Goal: Check status: Check status

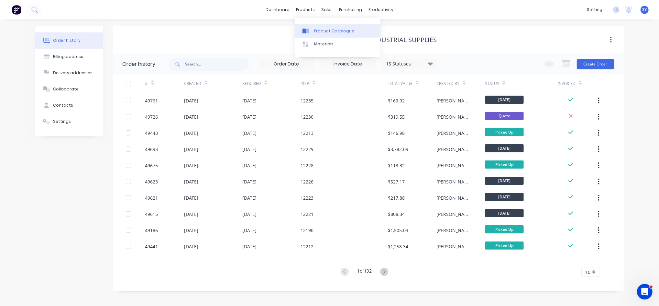
click at [320, 30] on div "Product Catalogue" at bounding box center [334, 31] width 40 height 6
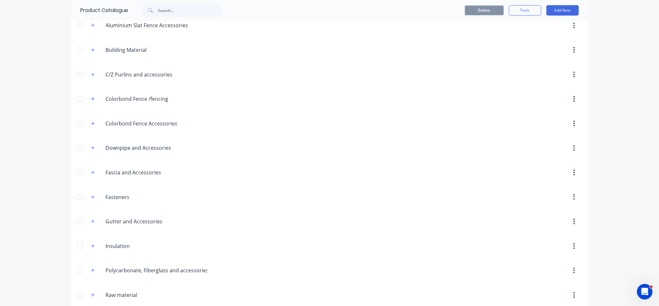
scroll to position [129, 0]
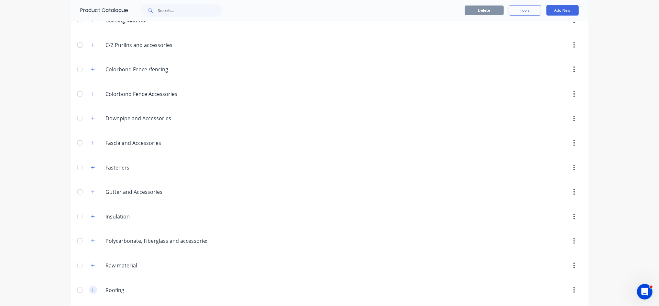
click at [91, 289] on icon "button" at bounding box center [93, 289] width 4 height 5
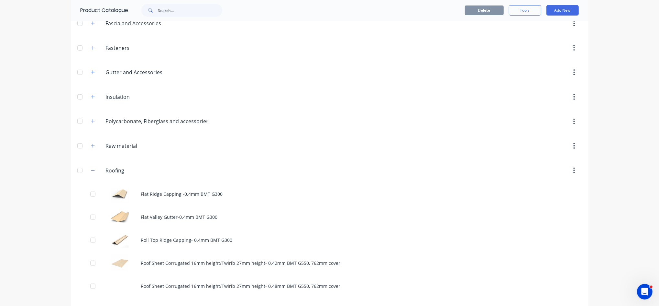
scroll to position [302, 0]
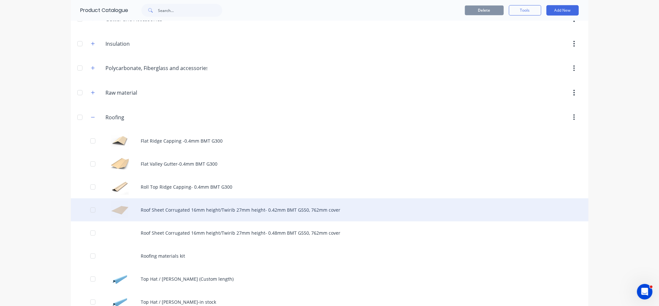
click at [175, 211] on div "Roof Sheet Corrugated 16mm height/Twirib 27mm height- 0.42mm BMT G550, 762mm co…" at bounding box center [330, 209] width 518 height 23
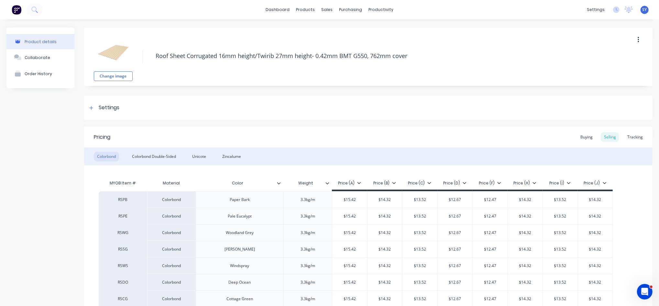
type textarea "x"
click at [324, 9] on div "sales" at bounding box center [327, 10] width 18 height 10
click at [343, 32] on div "Sales Orders" at bounding box center [348, 31] width 27 height 6
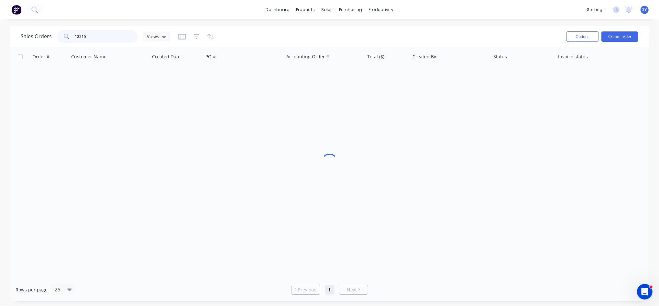
drag, startPoint x: 95, startPoint y: 33, endPoint x: 50, endPoint y: 36, distance: 45.4
click at [50, 36] on div "Sales Orders 12215 Views" at bounding box center [96, 36] width 150 height 13
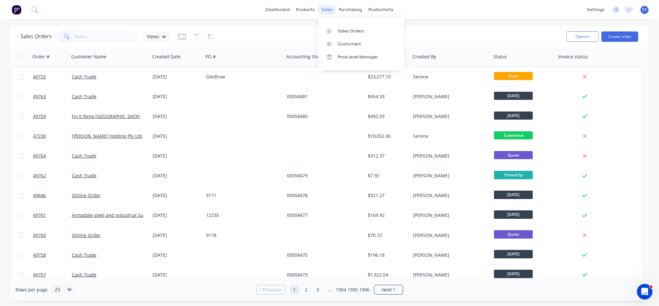
click at [327, 12] on div "sales" at bounding box center [327, 10] width 18 height 10
click at [358, 32] on div "Sales Orders" at bounding box center [351, 31] width 27 height 6
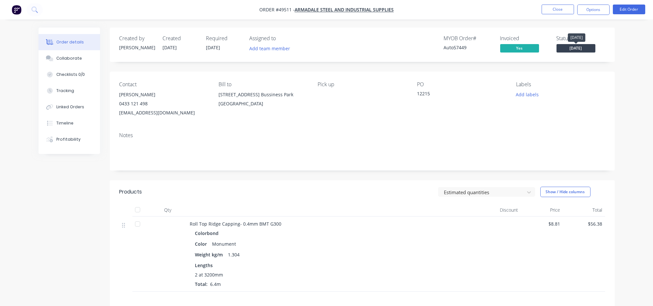
click at [576, 48] on span "[DATE]" at bounding box center [575, 48] width 39 height 8
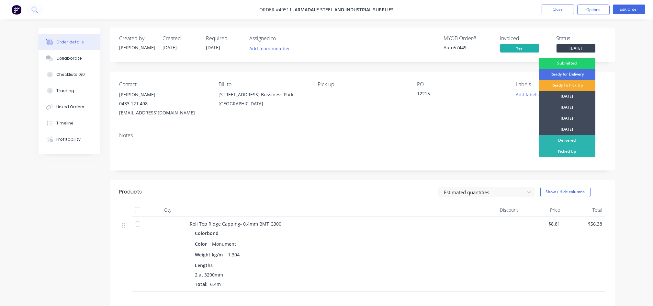
click at [562, 86] on div "Ready To Pick Up" at bounding box center [567, 85] width 57 height 11
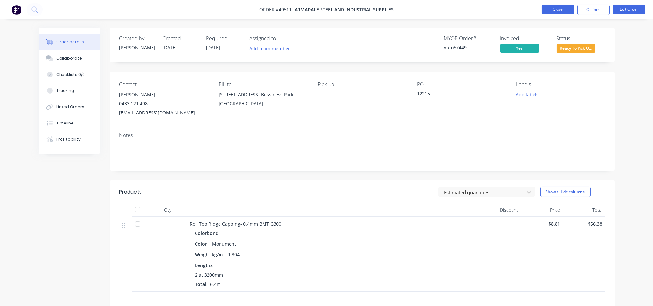
click at [547, 11] on button "Close" at bounding box center [558, 10] width 32 height 10
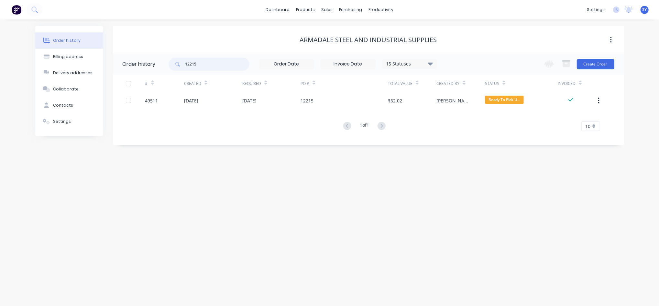
drag, startPoint x: 219, startPoint y: 68, endPoint x: 170, endPoint y: 68, distance: 49.5
click at [170, 68] on div "12215" at bounding box center [209, 64] width 81 height 13
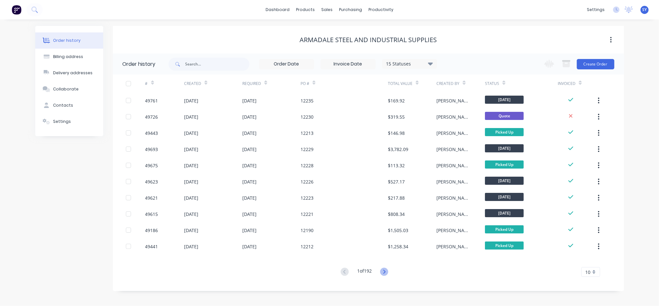
click at [385, 275] on icon at bounding box center [384, 271] width 8 height 8
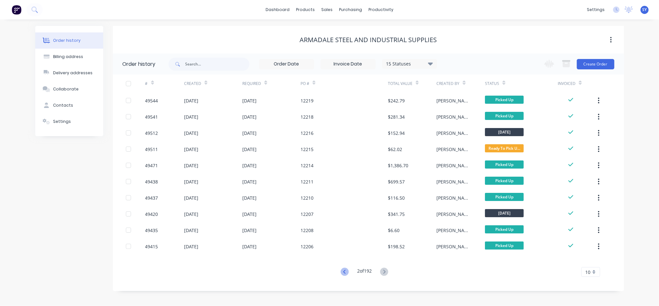
click at [345, 272] on icon at bounding box center [345, 271] width 8 height 8
